Goal: Task Accomplishment & Management: Complete application form

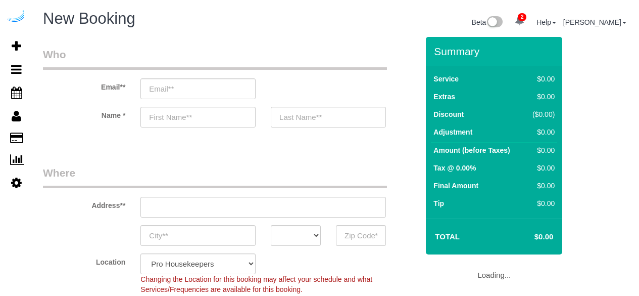
select select "4"
select select "number:9"
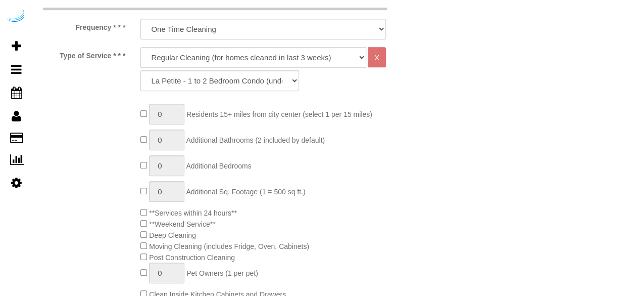
scroll to position [384, 0]
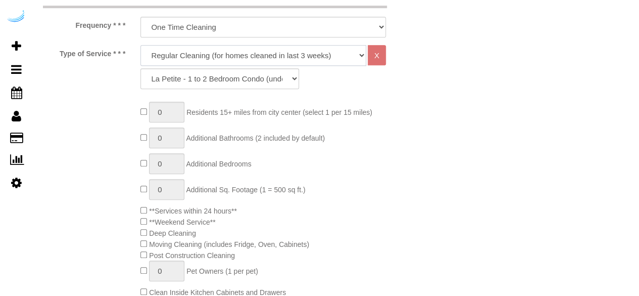
click at [249, 55] on select "Deep Cleaning (for homes that have not been cleaned in 3+ weeks) Spruce Regular…" at bounding box center [254, 55] width 226 height 21
click at [226, 81] on select "La Petite - 1 to 2 Bedroom Condo (under 1000 sq. ft.) La Petite II - 2 Bedroom …" at bounding box center [220, 78] width 159 height 21
select select "90"
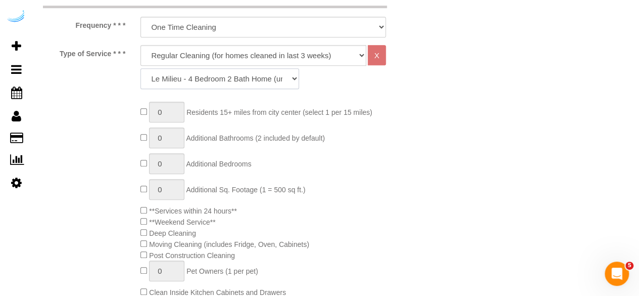
click at [141, 68] on select "La Petite - 1 to 2 Bedroom Condo (under 1000 sq. ft.) La Petite II - 2 Bedroom …" at bounding box center [220, 78] width 159 height 21
click at [231, 56] on select "Deep Cleaning (for homes that have not been cleaned in 3+ weeks) Spruce Regular…" at bounding box center [254, 55] width 226 height 21
select select "5"
click at [141, 45] on select "Deep Cleaning (for homes that have not been cleaned in 3+ weeks) Spruce Regular…" at bounding box center [254, 55] width 226 height 21
click at [237, 74] on select "La Petite - 1 to 2 Bedroom Condo (under 1000 sq. ft.) La Petite II - 2 Bedroom …" at bounding box center [220, 78] width 159 height 21
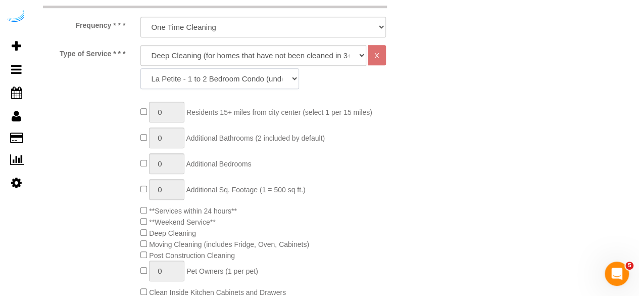
select select "96"
click at [141, 68] on select "La Petite - 1 to 2 Bedroom Condo (under 1000 sq. ft.) La Petite II - 2 Bedroom …" at bounding box center [220, 78] width 159 height 21
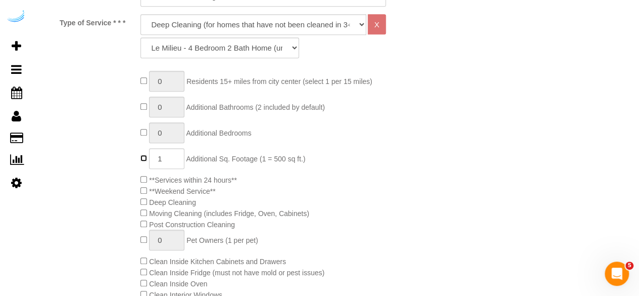
scroll to position [414, 0]
click at [265, 27] on select "Deep Cleaning (for homes that have not been cleaned in 3+ weeks) Spruce Regular…" at bounding box center [254, 25] width 226 height 21
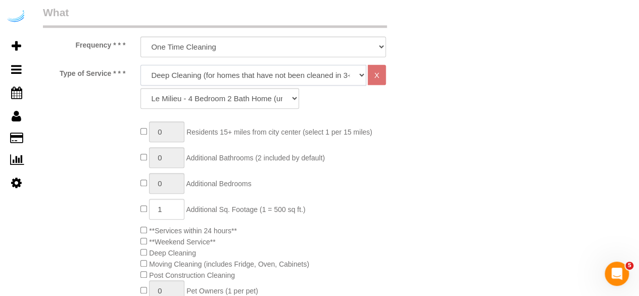
scroll to position [357, 0]
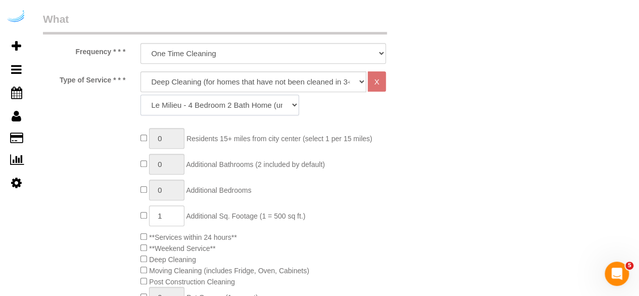
click at [248, 100] on select "La Petite - 1 to 2 Bedroom Condo (under 1000 sq. ft.) La Petite II - 2 Bedroom …" at bounding box center [220, 105] width 159 height 21
click at [141, 95] on select "La Petite - 1 to 2 Bedroom Condo (under 1000 sq. ft.) La Petite II - 2 Bedroom …" at bounding box center [220, 105] width 159 height 21
click at [237, 107] on select "La Petite - 1 to 2 Bedroom Condo (under 1000 sq. ft.) La Petite II - 2 Bedroom …" at bounding box center [220, 105] width 159 height 21
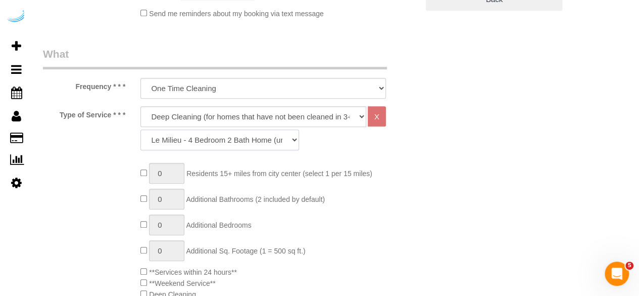
scroll to position [323, 0]
type input "1"
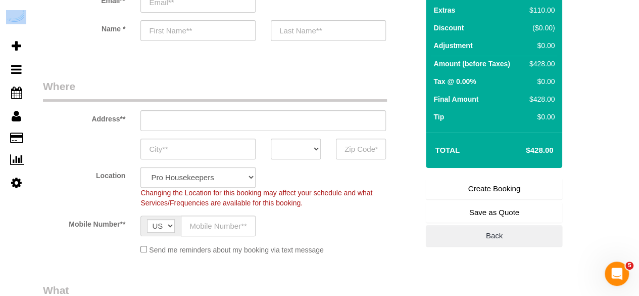
scroll to position [0, 0]
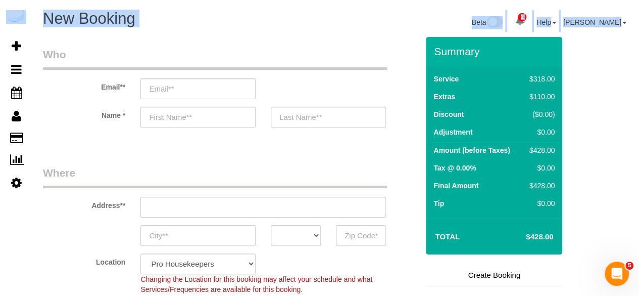
drag, startPoint x: 553, startPoint y: 1, endPoint x: 543, endPoint y: -16, distance: 19.5
click at [543, 0] on html "2 Beta Your Notifications You have 0 alerts × You have 19 to charge for [DATE] …" at bounding box center [319, 148] width 639 height 296
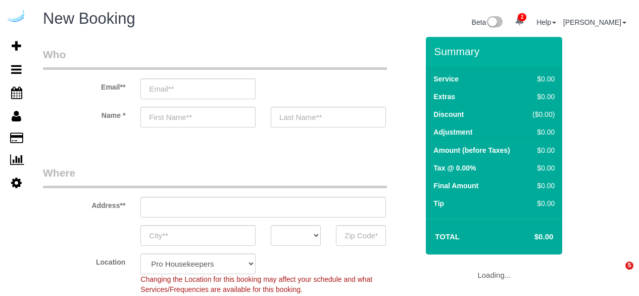
select select "4"
select select "number:9"
drag, startPoint x: 123, startPoint y: 86, endPoint x: 97, endPoint y: 89, distance: 27.0
click at [97, 89] on label "Email**" at bounding box center [84, 85] width 98 height 14
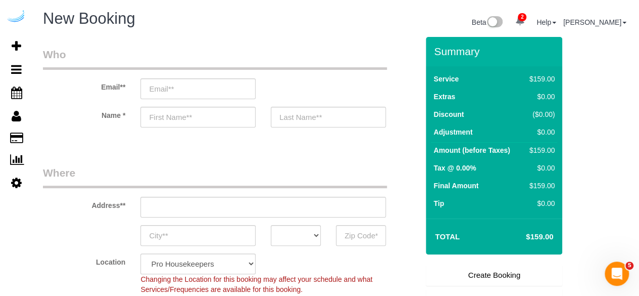
drag, startPoint x: 98, startPoint y: 111, endPoint x: 120, endPoint y: 113, distance: 21.9
click at [120, 113] on label "Name *" at bounding box center [84, 114] width 98 height 14
copy label "Name"
drag, startPoint x: 100, startPoint y: 84, endPoint x: 121, endPoint y: 88, distance: 21.6
click at [121, 88] on label "Email**" at bounding box center [84, 85] width 98 height 14
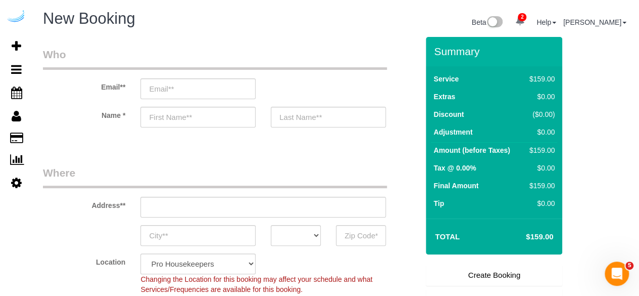
copy label "Email"
drag, startPoint x: 83, startPoint y: 210, endPoint x: 120, endPoint y: 205, distance: 37.3
click at [120, 205] on div "Address**" at bounding box center [230, 191] width 391 height 52
copy label "Address"
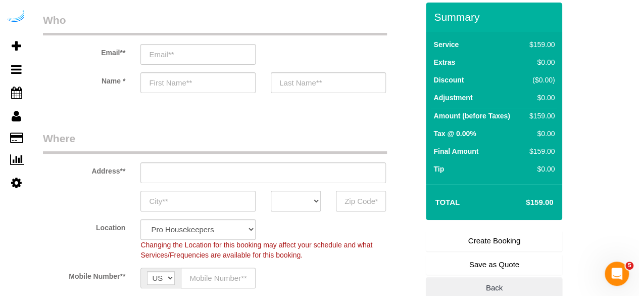
scroll to position [51, 0]
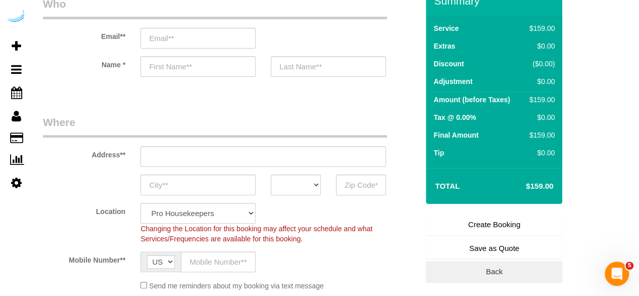
drag, startPoint x: 96, startPoint y: 207, endPoint x: 131, endPoint y: 211, distance: 35.7
click at [131, 211] on label "Location" at bounding box center [84, 210] width 98 height 14
drag, startPoint x: 72, startPoint y: 264, endPoint x: 121, endPoint y: 260, distance: 49.7
click at [121, 260] on label "Mobile Number**" at bounding box center [84, 258] width 98 height 14
copy label "Mobile Number"
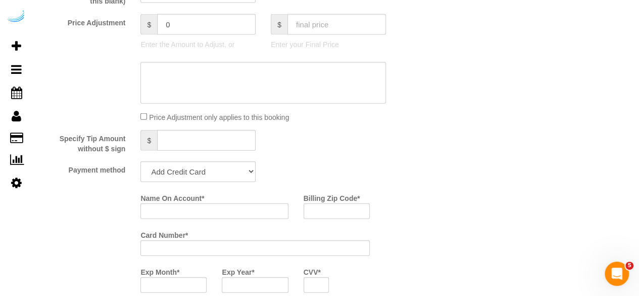
scroll to position [1116, 0]
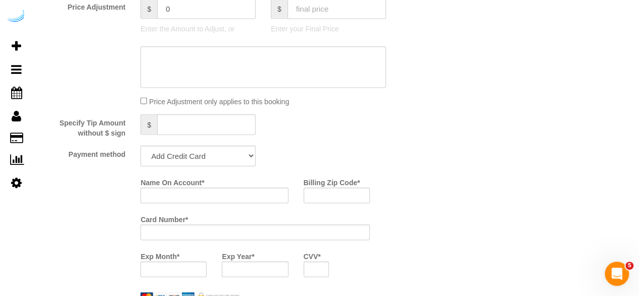
drag, startPoint x: 69, startPoint y: 155, endPoint x: 123, endPoint y: 158, distance: 54.7
click at [123, 158] on label "Payment method" at bounding box center [84, 153] width 98 height 14
copy label "Payment method"
drag, startPoint x: 140, startPoint y: 187, endPoint x: 217, endPoint y: 179, distance: 77.3
click at [217, 179] on div "Name On Account *" at bounding box center [214, 188] width 163 height 29
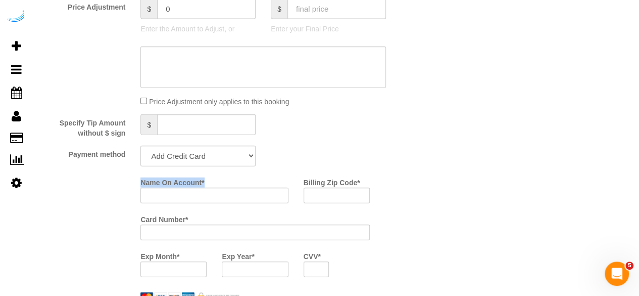
copy label "Name On Account *"
drag, startPoint x: 305, startPoint y: 184, endPoint x: 361, endPoint y: 184, distance: 56.1
click at [361, 184] on div "Billing Zip Code *" at bounding box center [336, 188] width 81 height 29
copy label "Billing Zip Code *"
drag, startPoint x: 140, startPoint y: 222, endPoint x: 198, endPoint y: 217, distance: 58.8
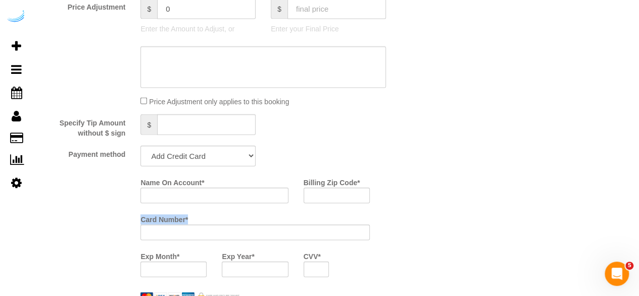
click at [198, 217] on div "Card Number *" at bounding box center [255, 225] width 244 height 29
copy label "Card Number *"
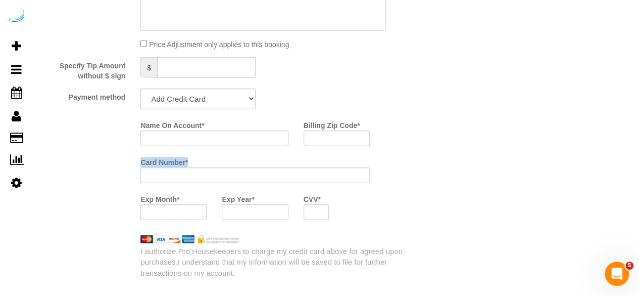
scroll to position [1217, 0]
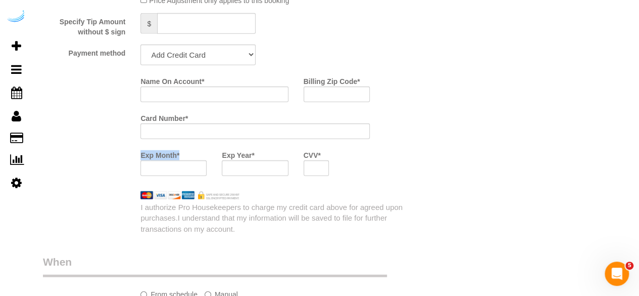
drag, startPoint x: 141, startPoint y: 153, endPoint x: 180, endPoint y: 153, distance: 39.9
click at [180, 153] on div "Exp Month *" at bounding box center [173, 161] width 81 height 29
copy label "Exp Month *"
drag, startPoint x: 222, startPoint y: 157, endPoint x: 262, endPoint y: 156, distance: 39.9
click at [262, 156] on div "Exp Year *" at bounding box center [254, 161] width 81 height 29
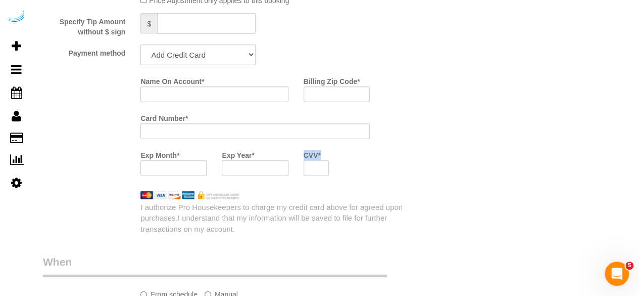
drag, startPoint x: 303, startPoint y: 157, endPoint x: 325, endPoint y: 154, distance: 21.9
click at [325, 154] on div "CVV *" at bounding box center [316, 161] width 41 height 29
copy label "CVV *"
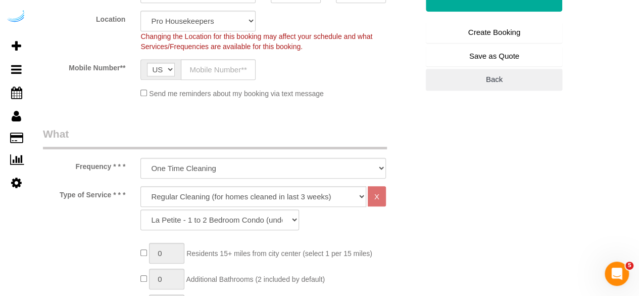
scroll to position [253, 0]
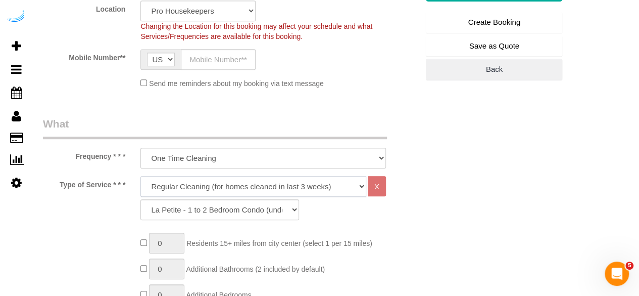
click at [287, 191] on select "Deep Cleaning (for homes that have not been cleaned in 3+ weeks) Spruce Regular…" at bounding box center [254, 186] width 226 height 21
select select "5"
click at [141, 176] on select "Deep Cleaning (for homes that have not been cleaned in 3+ weeks) Spruce Regular…" at bounding box center [254, 186] width 226 height 21
click at [198, 209] on select "La Petite - 1 to 2 Bedroom Condo (under 1000 sq. ft.) La Petite II - 2 Bedroom …" at bounding box center [220, 209] width 159 height 21
select select "96"
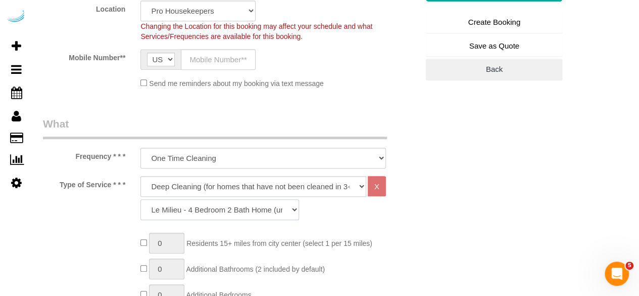
click at [141, 199] on select "La Petite - 1 to 2 Bedroom Condo (under 1000 sq. ft.) La Petite II - 2 Bedroom …" at bounding box center [220, 209] width 159 height 21
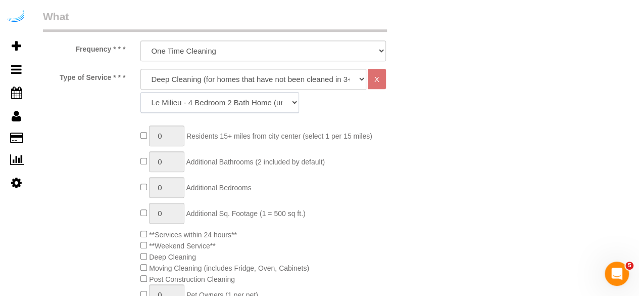
scroll to position [404, 0]
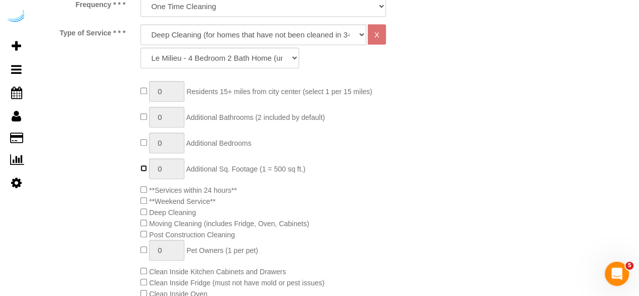
type input "1"
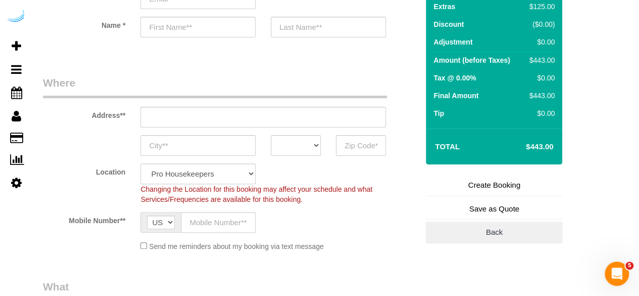
scroll to position [77, 0]
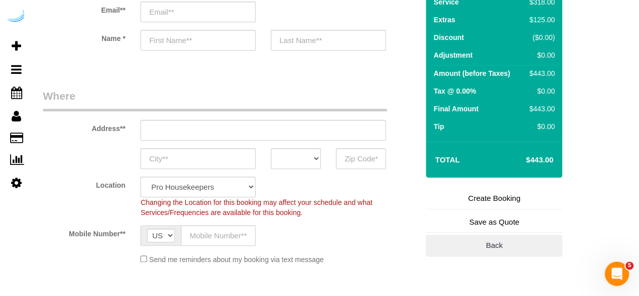
drag, startPoint x: 556, startPoint y: 156, endPoint x: 517, endPoint y: 158, distance: 39.5
click at [517, 158] on td "$443.00" at bounding box center [525, 159] width 66 height 25
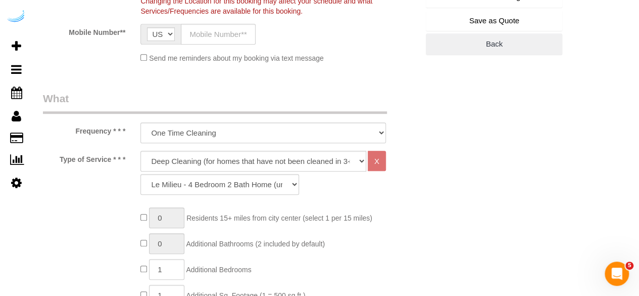
scroll to position [340, 0]
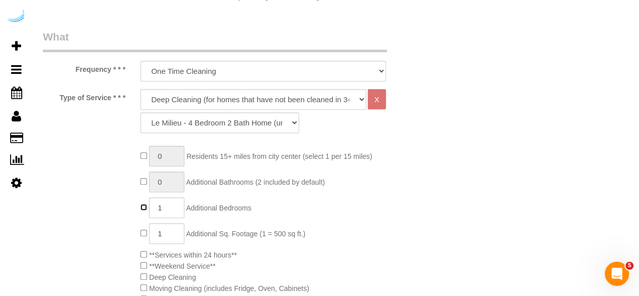
type input "0"
type input "1"
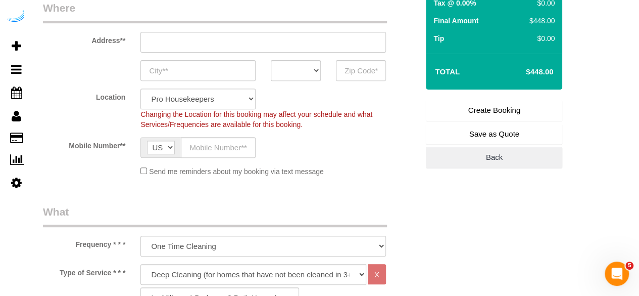
scroll to position [162, 0]
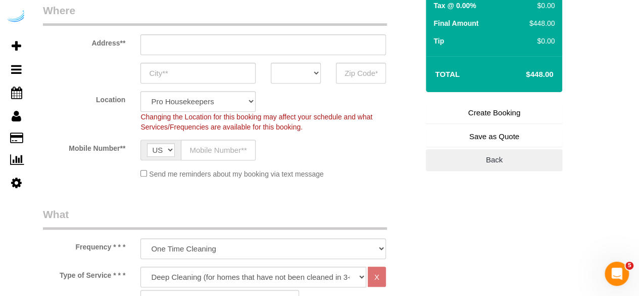
drag, startPoint x: 554, startPoint y: 77, endPoint x: 521, endPoint y: 84, distance: 34.7
click at [521, 84] on td "$448.00" at bounding box center [525, 74] width 66 height 25
